Goal: Task Accomplishment & Management: Use online tool/utility

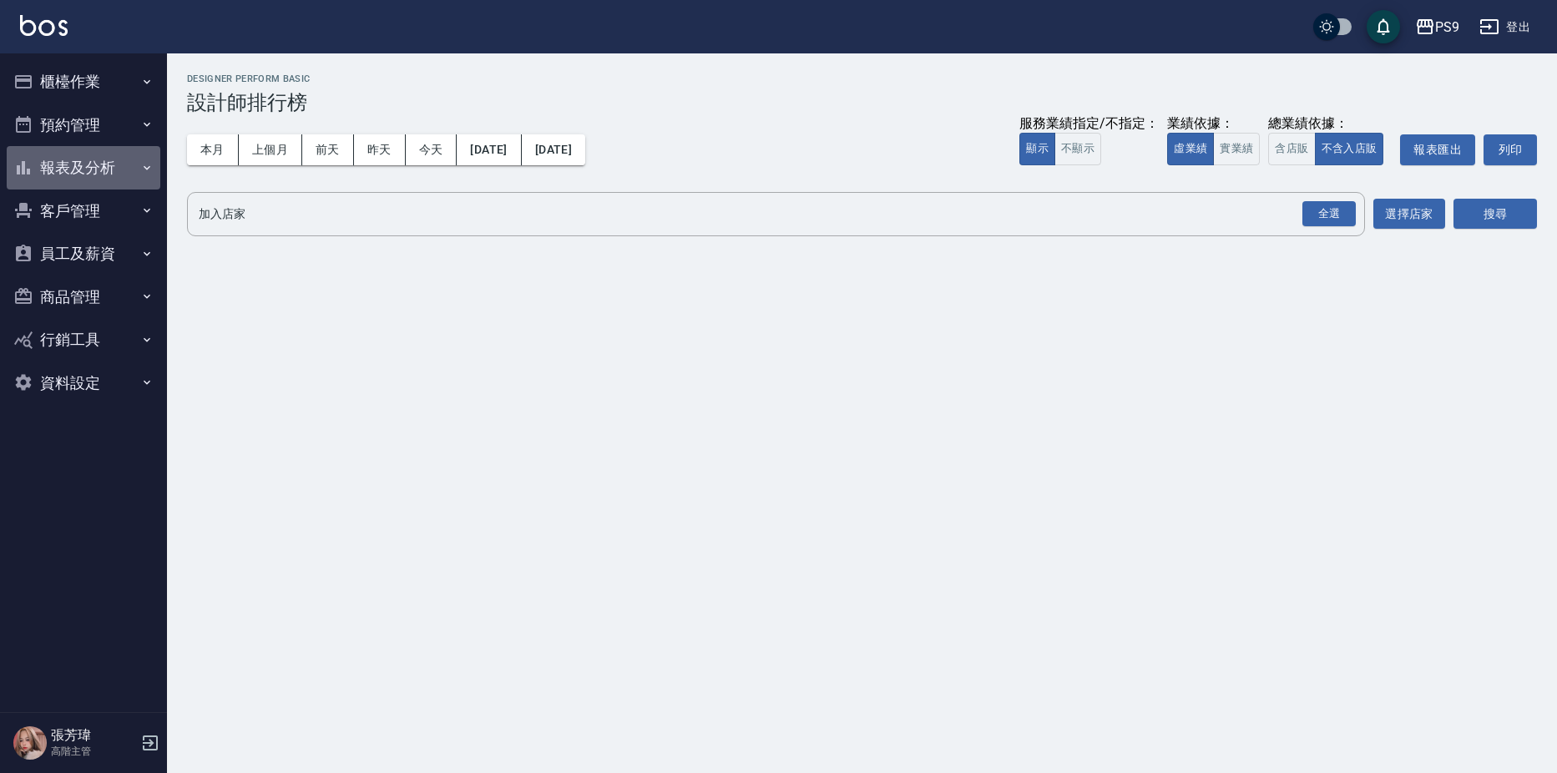
click at [84, 163] on button "報表及分析" at bounding box center [84, 167] width 154 height 43
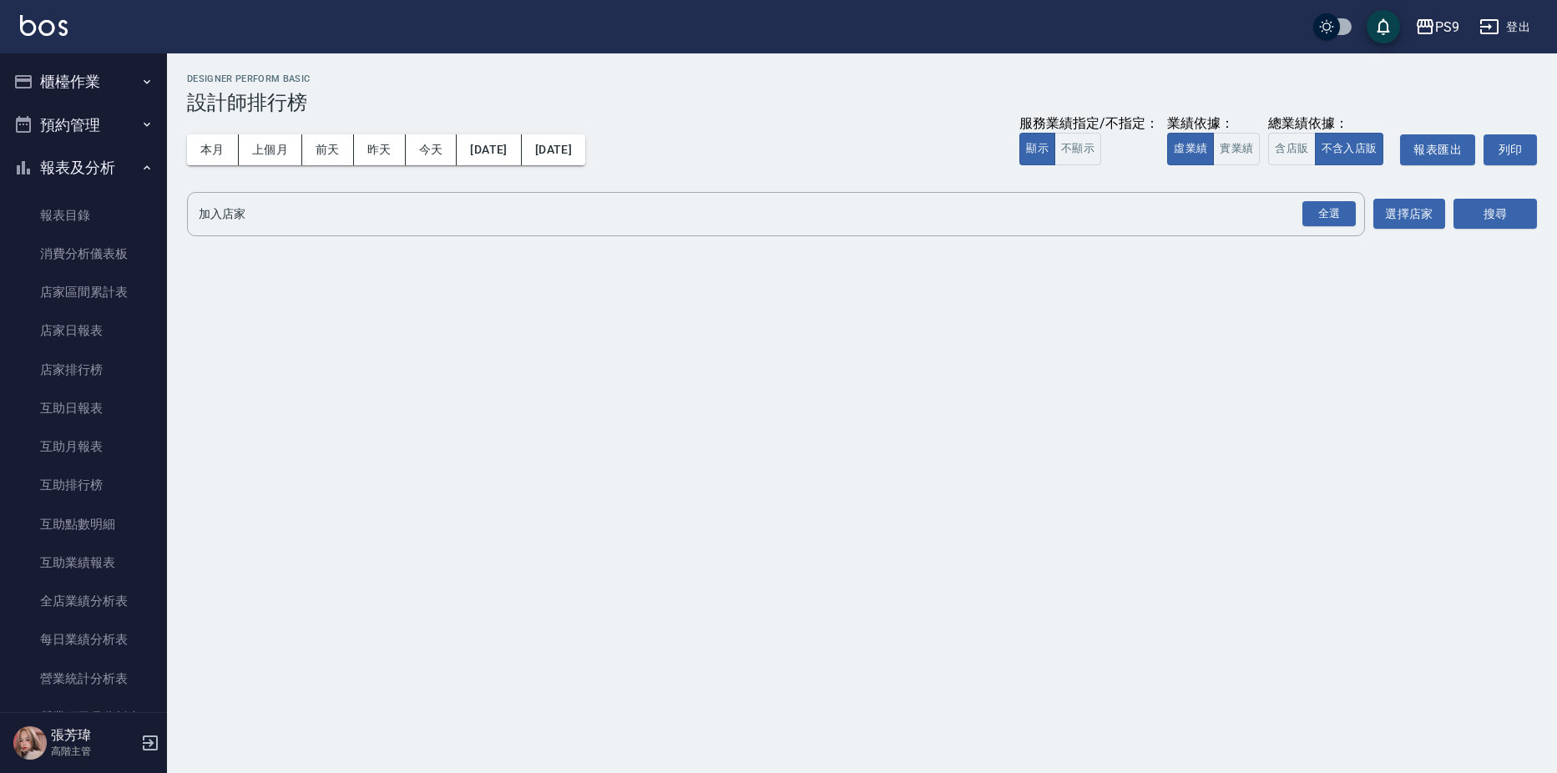
click at [56, 89] on button "櫃檯作業" at bounding box center [84, 81] width 154 height 43
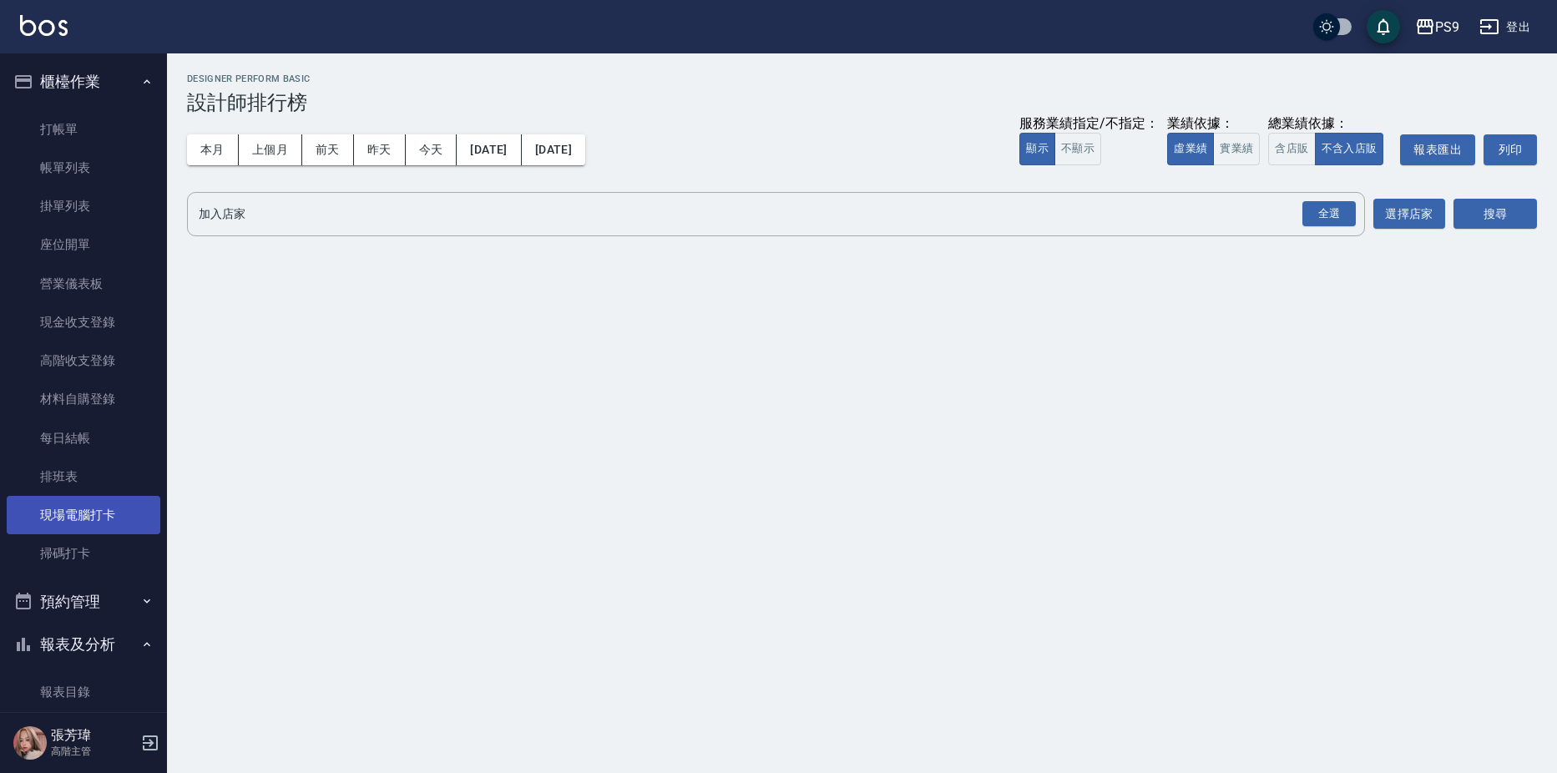
click at [87, 510] on link "現場電腦打卡" at bounding box center [84, 515] width 154 height 38
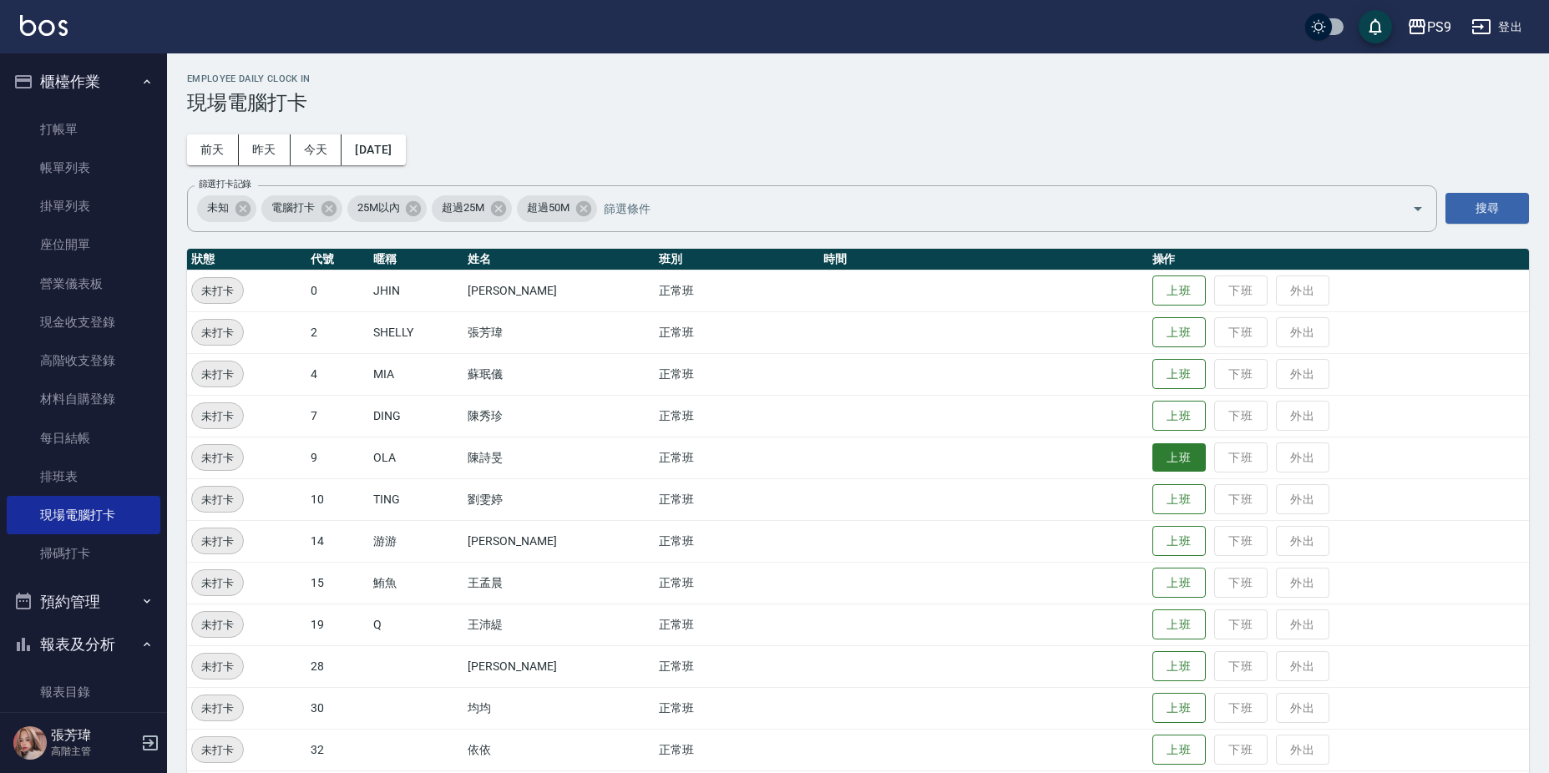
click at [1181, 466] on button "上班" at bounding box center [1178, 457] width 53 height 29
click at [1174, 462] on button "上班" at bounding box center [1178, 457] width 53 height 29
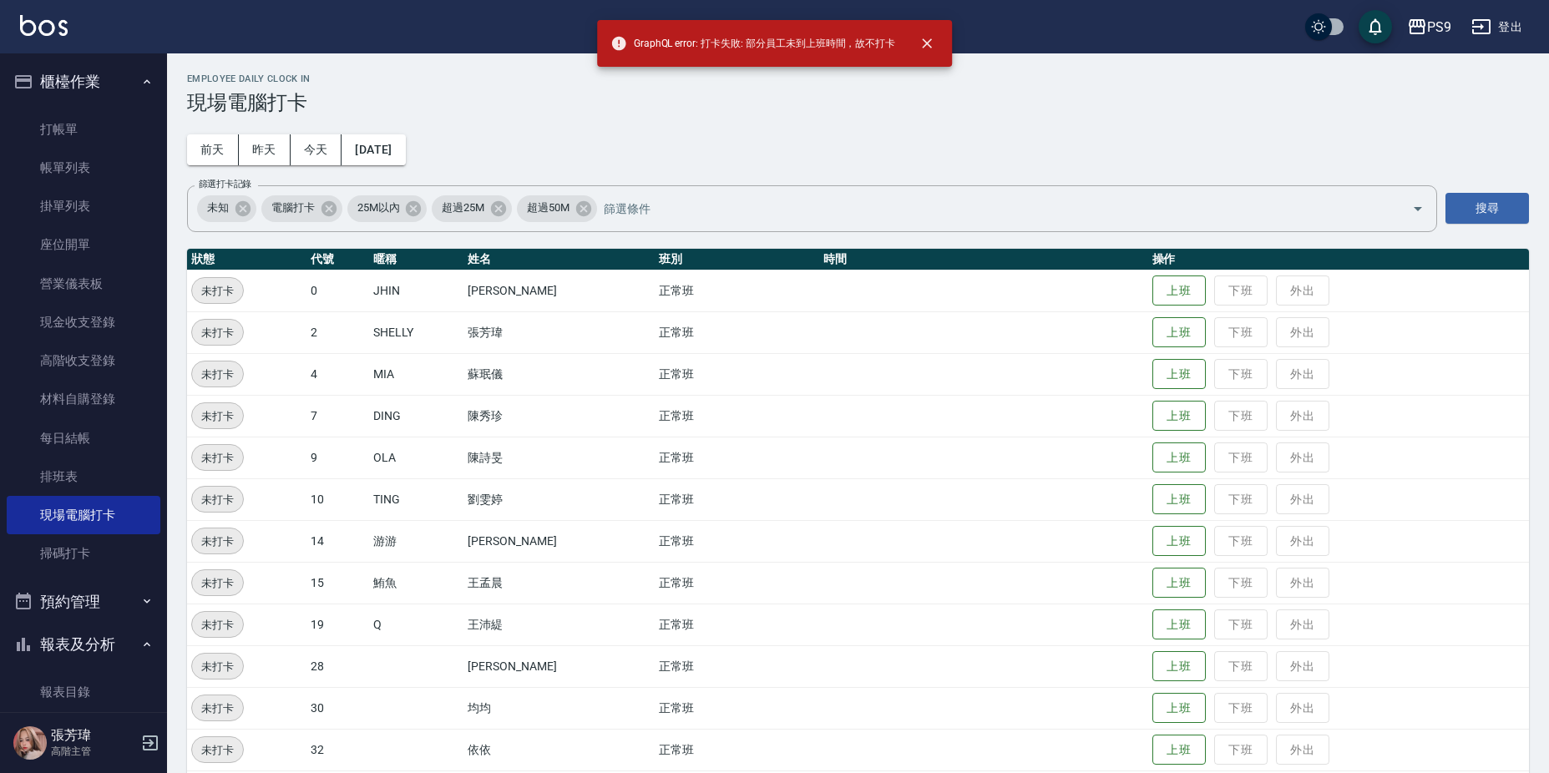
drag, startPoint x: 1174, startPoint y: 462, endPoint x: 1098, endPoint y: 412, distance: 91.0
click at [1174, 458] on button "上班" at bounding box center [1178, 457] width 53 height 31
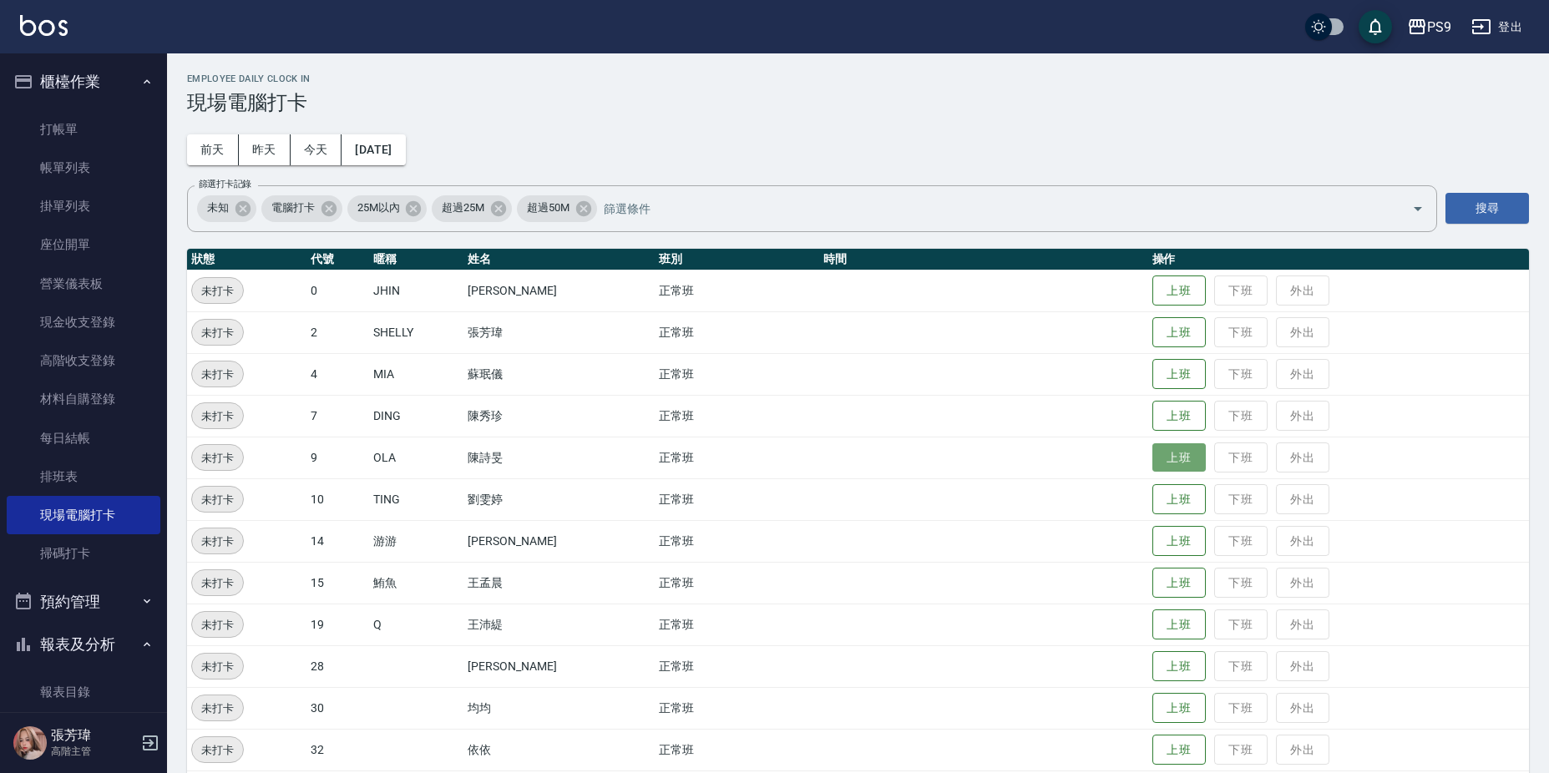
click at [1177, 459] on button "上班" at bounding box center [1178, 457] width 53 height 29
